Goal: Transaction & Acquisition: Subscribe to service/newsletter

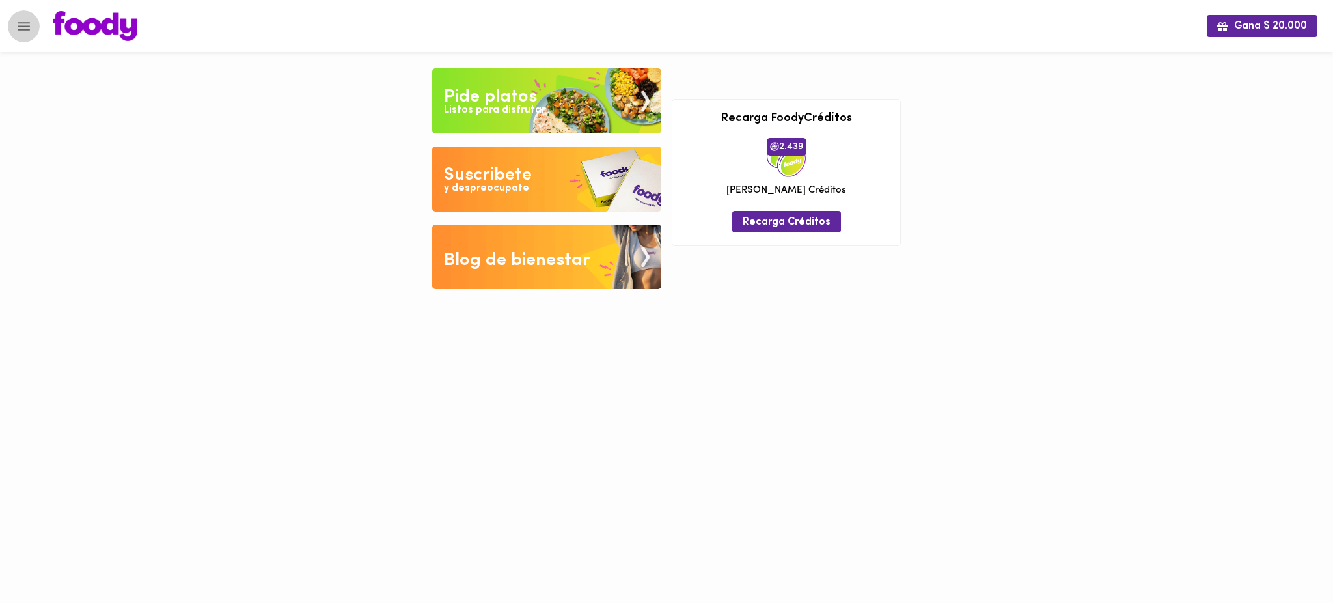
click at [25, 23] on icon "Menu" at bounding box center [24, 26] width 16 height 16
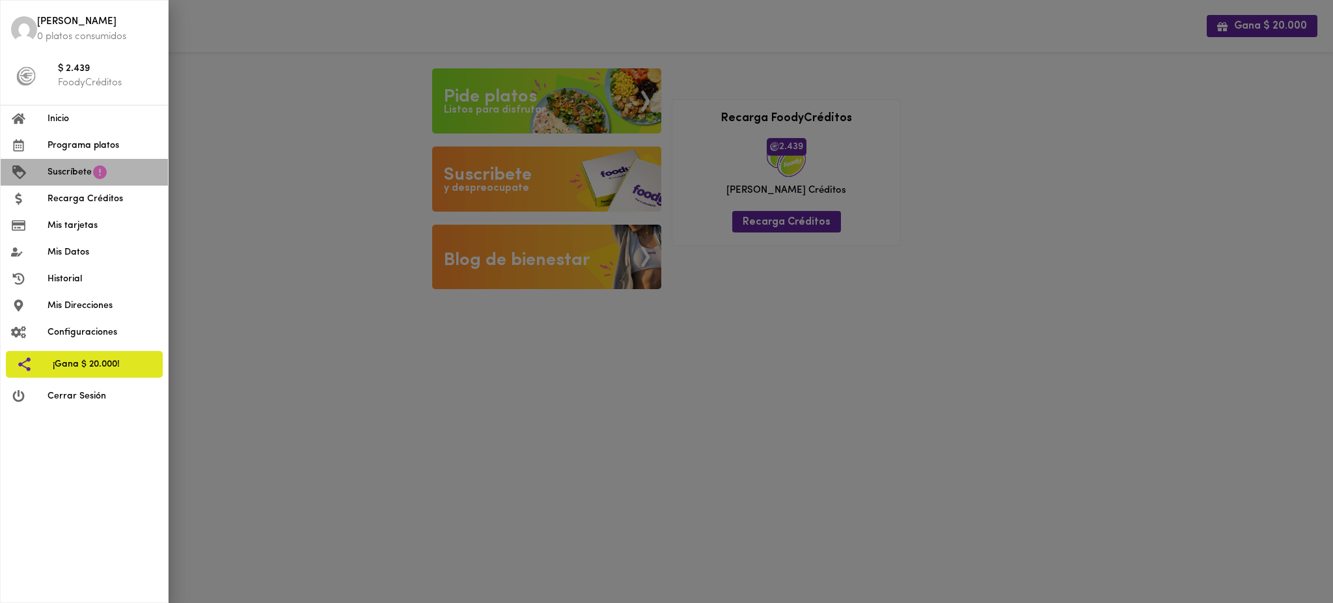
click at [102, 170] on icon at bounding box center [100, 172] width 14 height 14
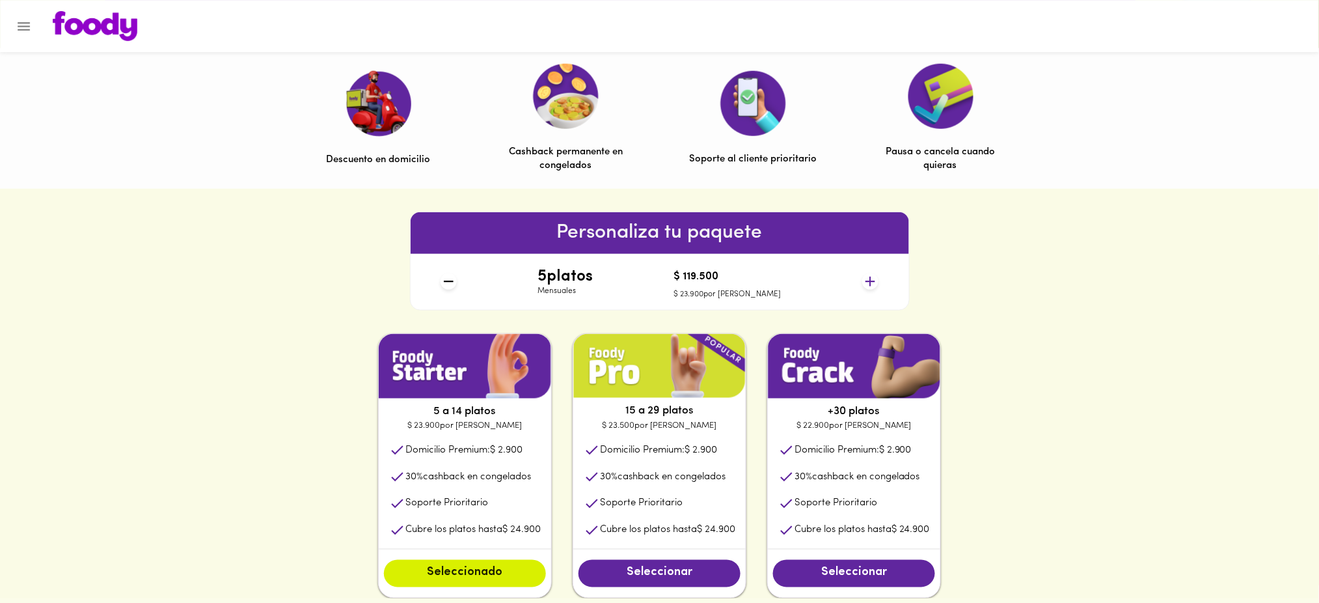
scroll to position [411, 0]
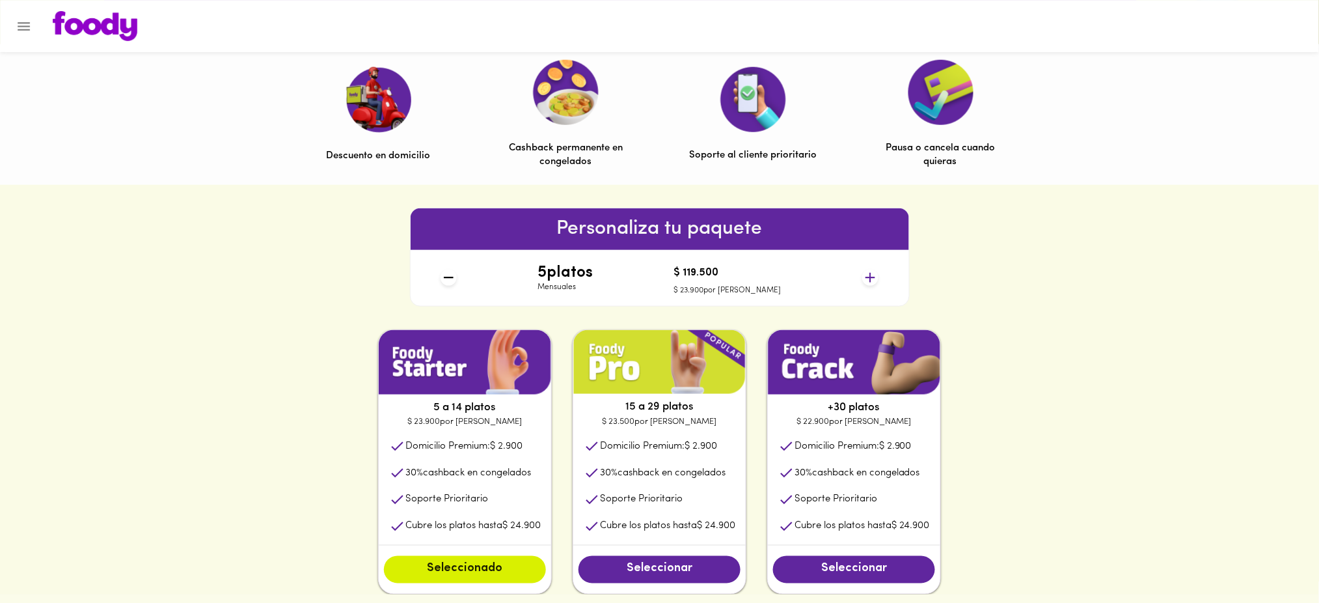
click at [871, 280] on icon at bounding box center [871, 278] width 10 height 10
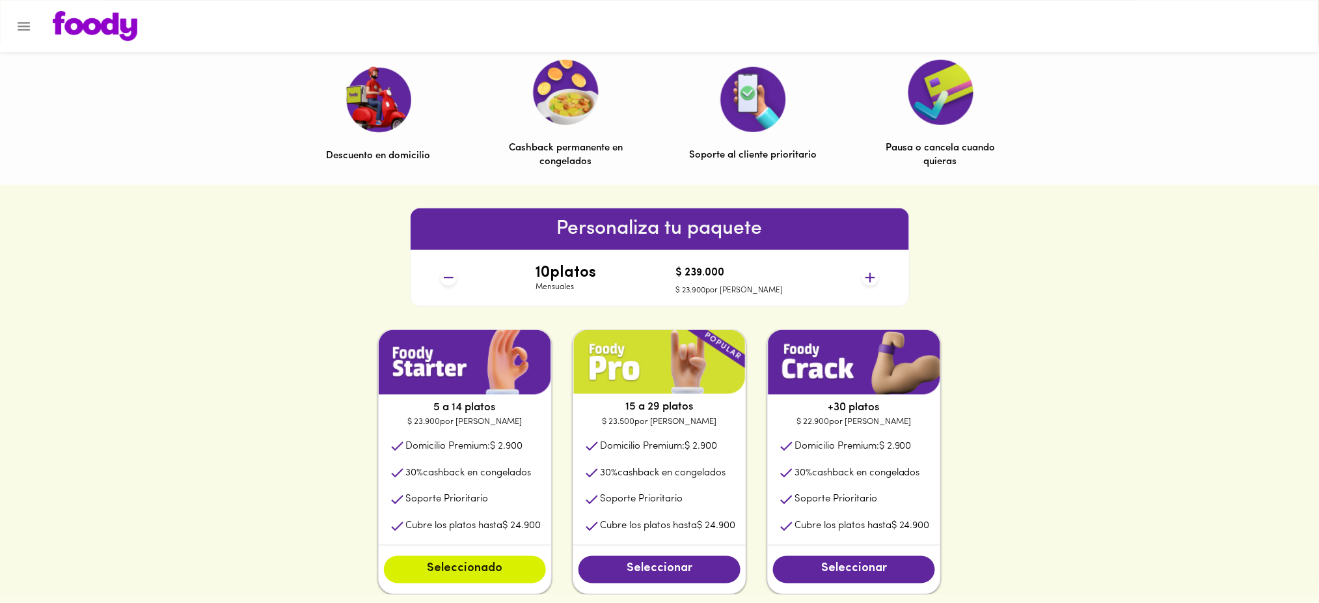
click at [871, 280] on icon at bounding box center [871, 278] width 10 height 10
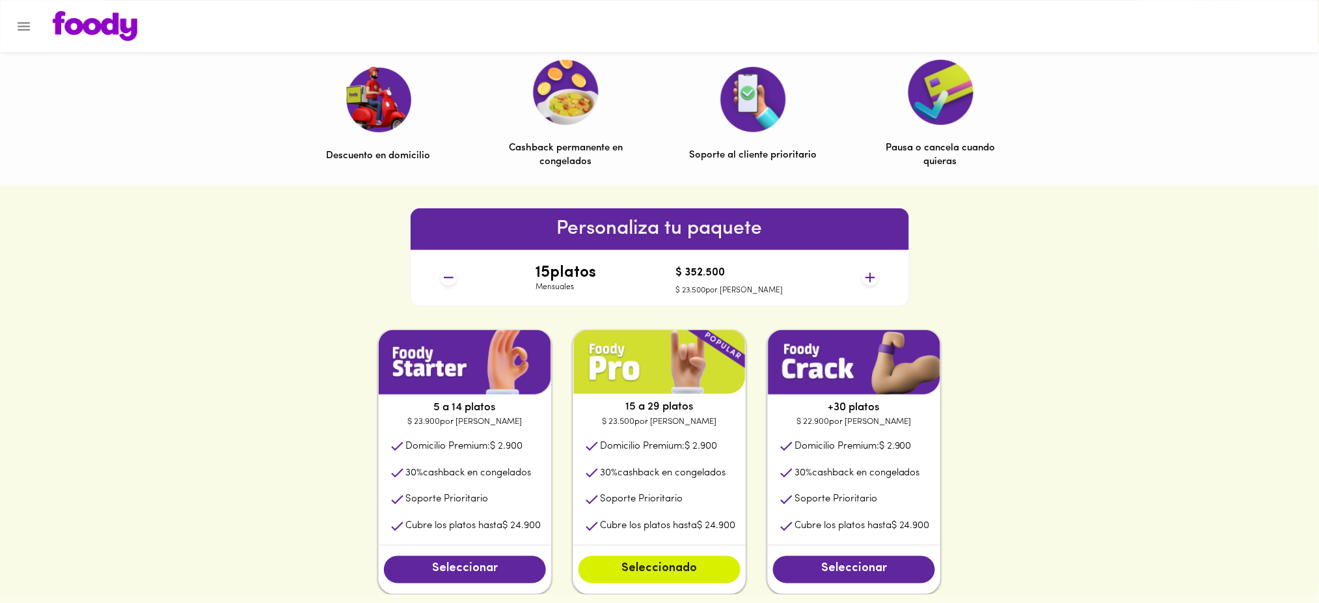
click at [871, 280] on icon at bounding box center [871, 278] width 10 height 10
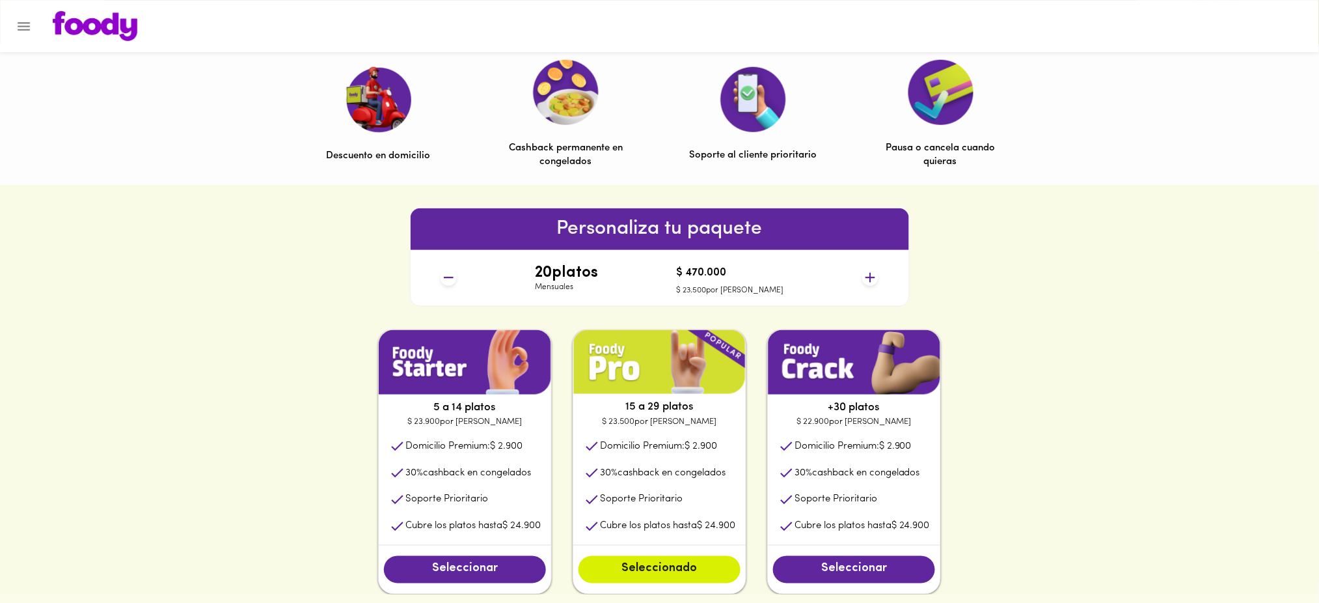
click at [871, 280] on icon at bounding box center [871, 278] width 10 height 10
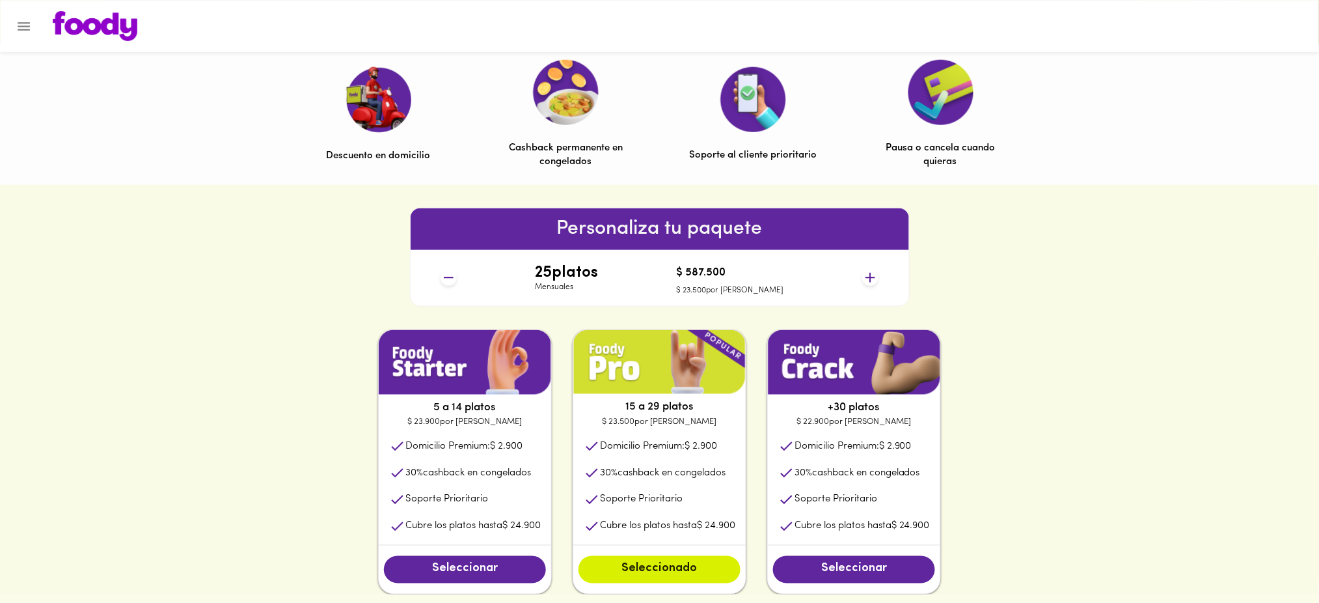
click at [871, 280] on icon at bounding box center [871, 278] width 10 height 10
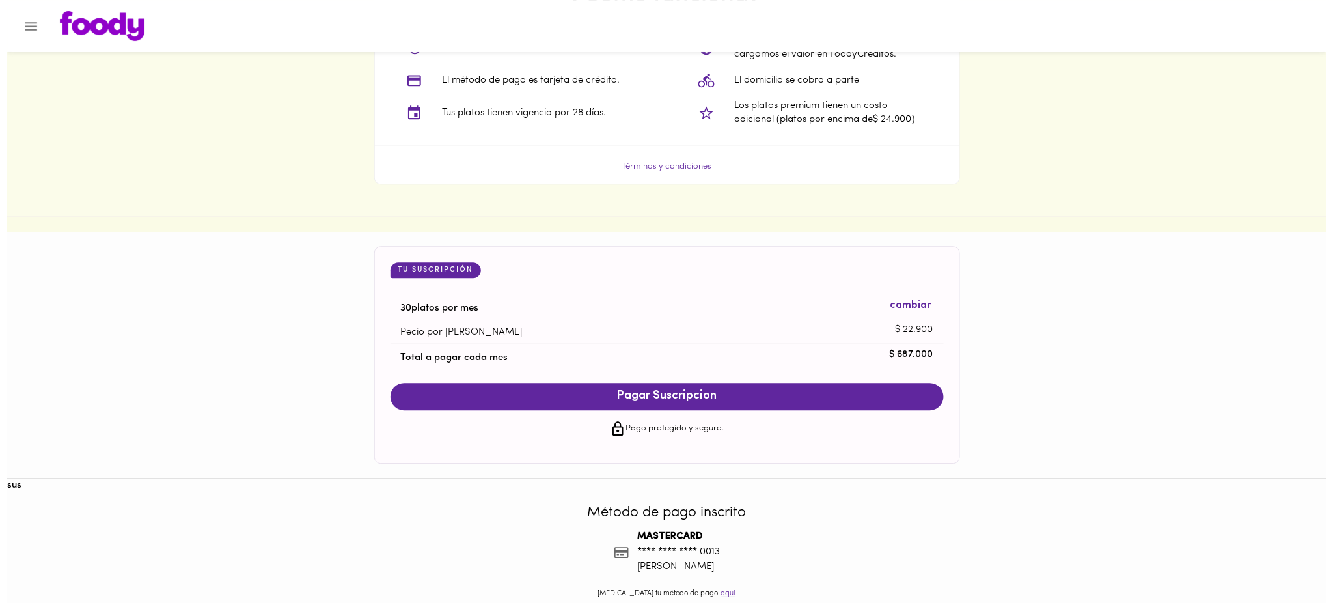
scroll to position [1140, 0]
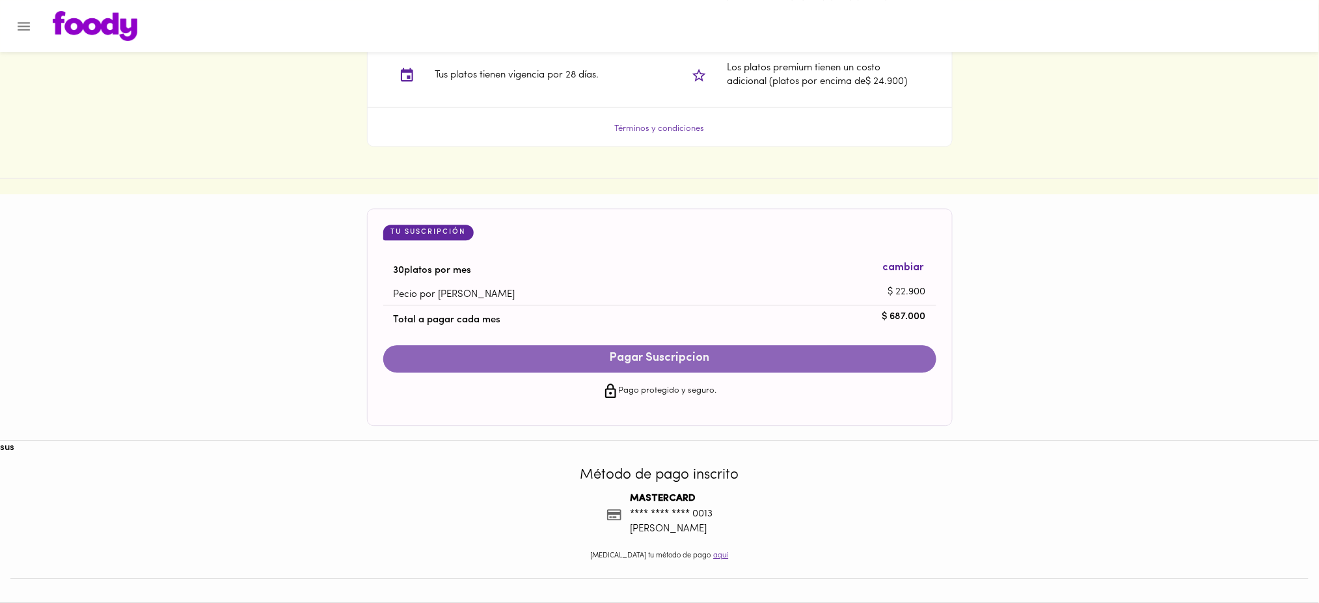
click at [717, 357] on span "Pagar Suscripcion" at bounding box center [659, 359] width 527 height 14
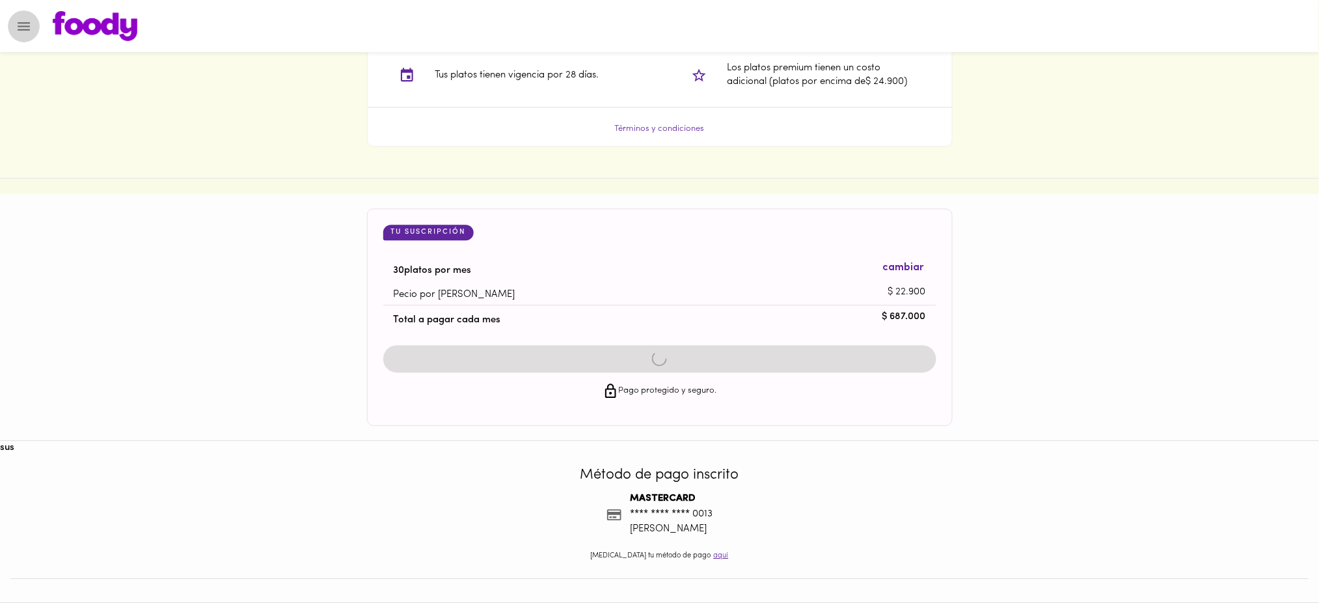
click at [21, 22] on icon "Menu" at bounding box center [24, 26] width 12 height 8
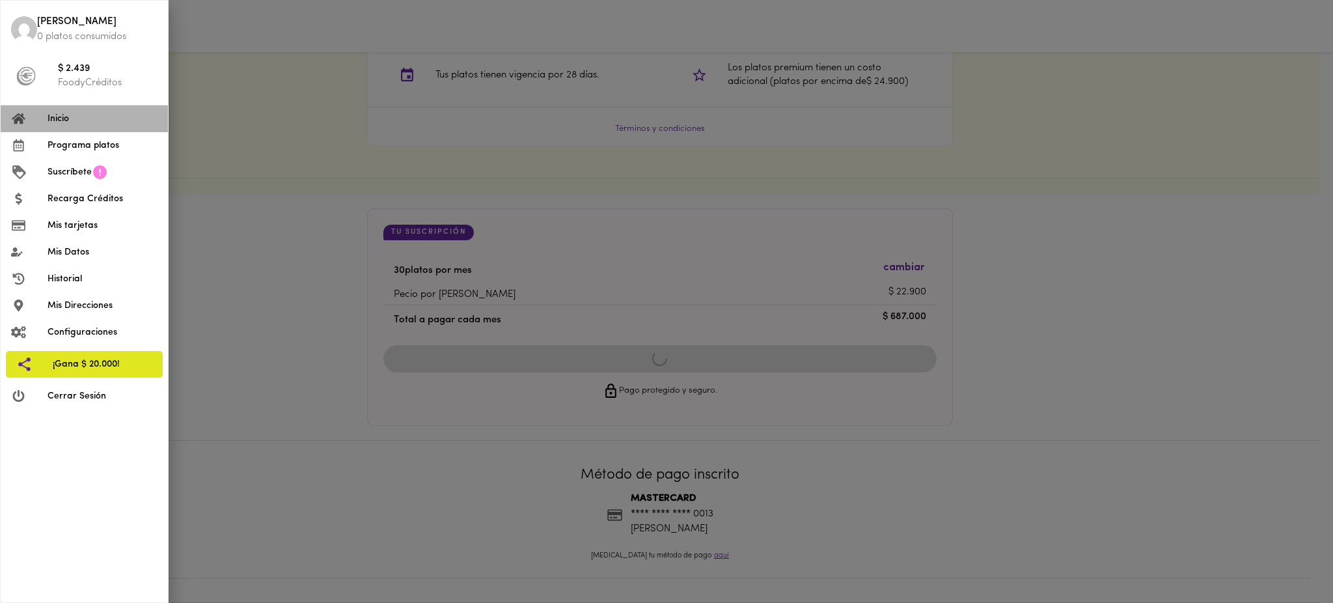
click at [71, 120] on span "Inicio" at bounding box center [103, 119] width 110 height 14
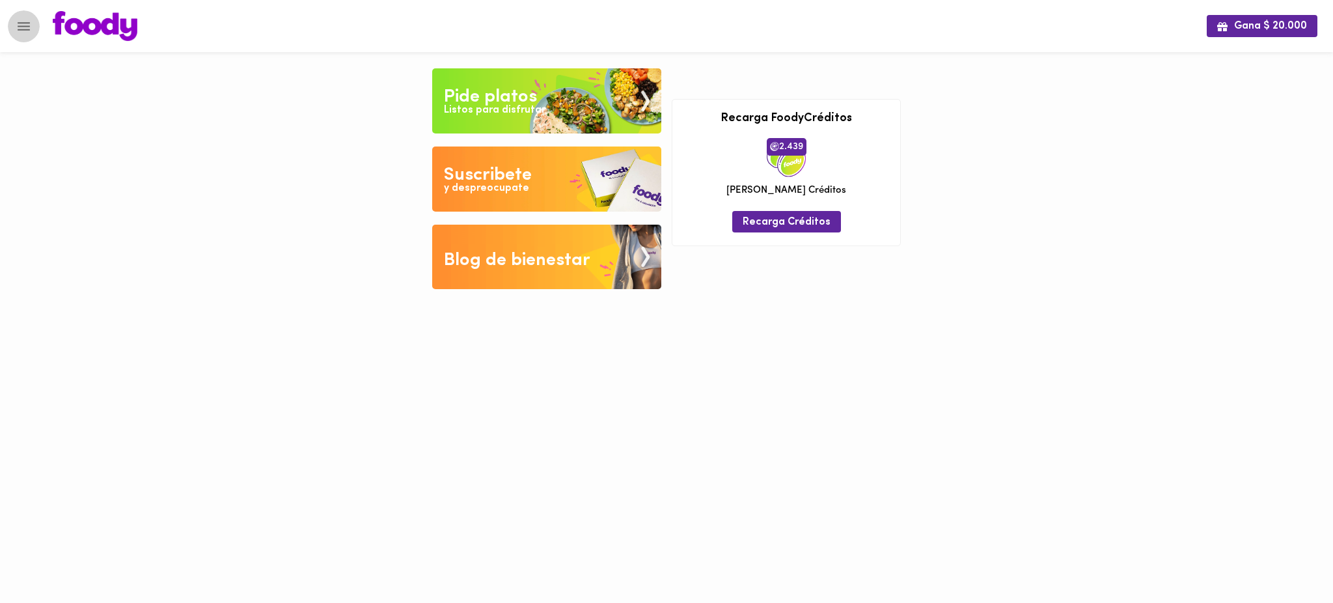
click at [16, 29] on icon "Menu" at bounding box center [24, 26] width 16 height 16
